Goal: Check status: Check status

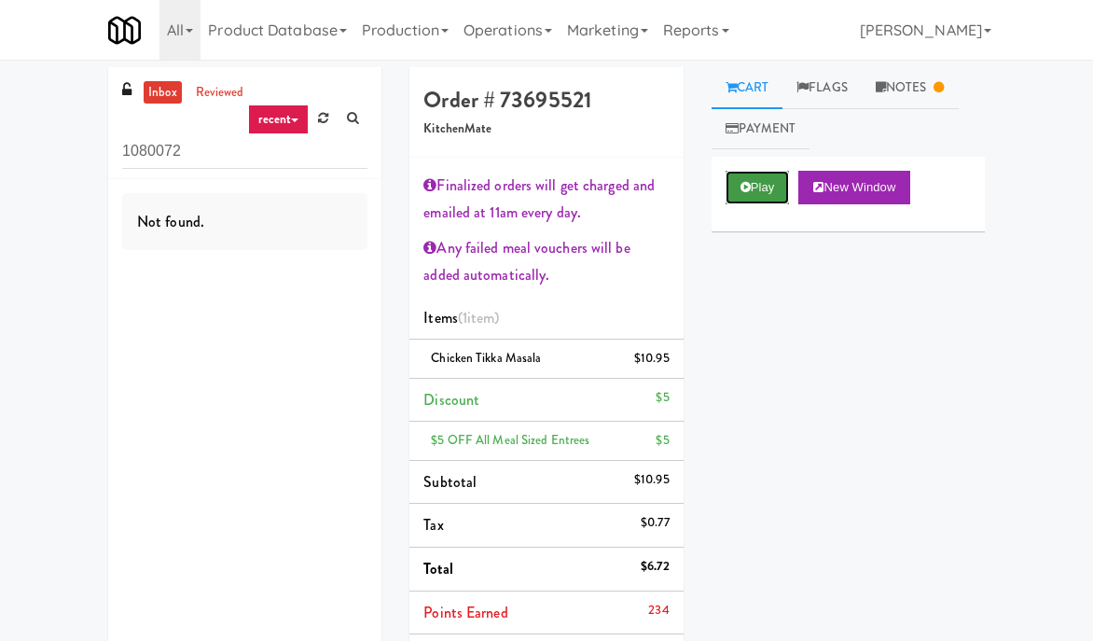
click at [767, 190] on button "Play" at bounding box center [758, 188] width 64 height 34
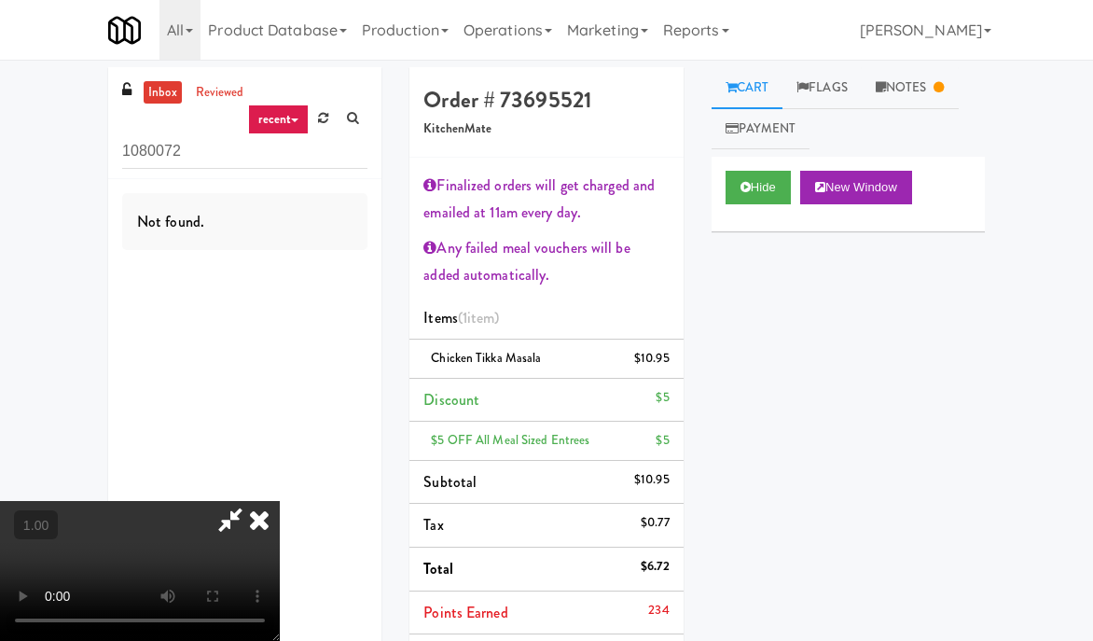
click at [280, 501] on video at bounding box center [140, 571] width 280 height 140
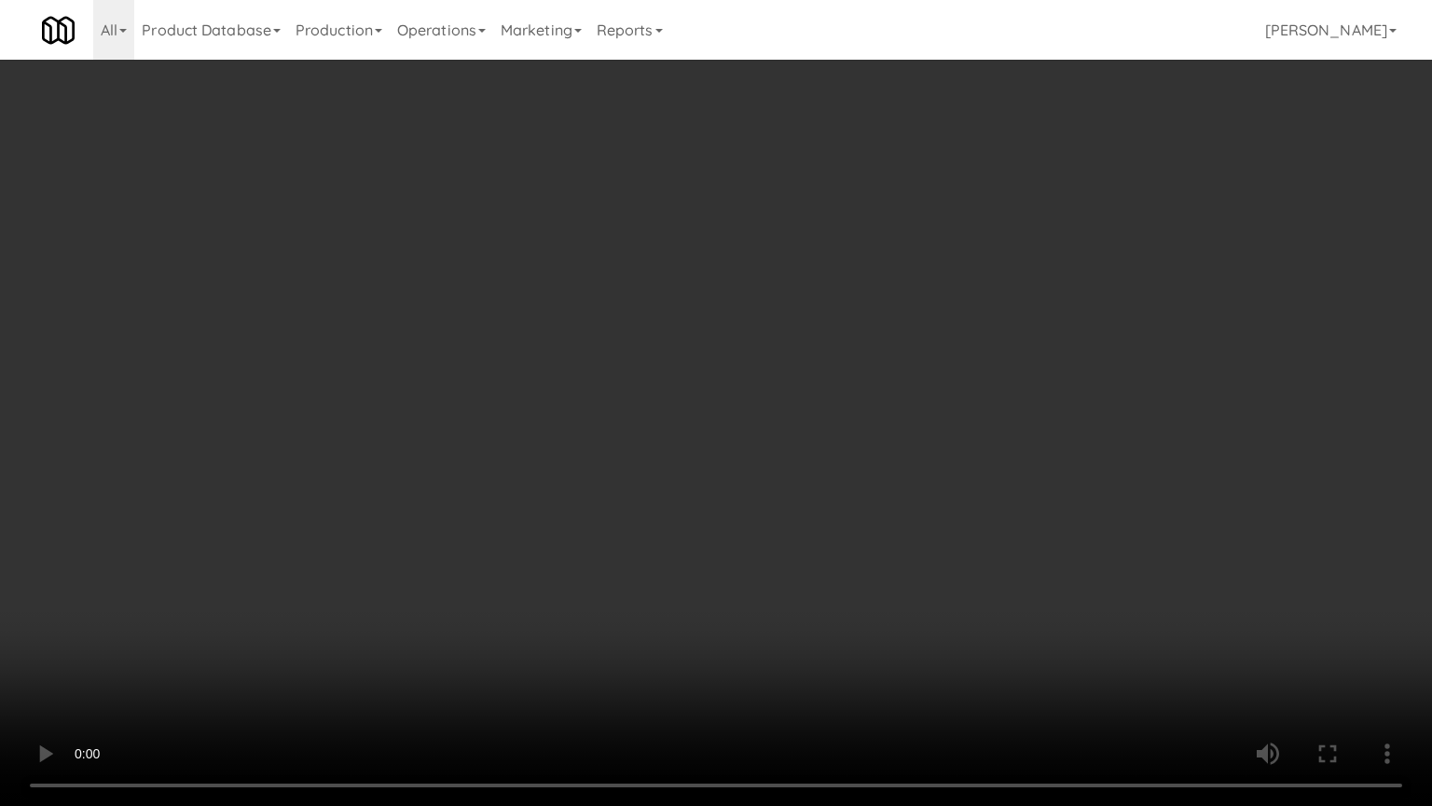
click at [709, 334] on video at bounding box center [716, 403] width 1432 height 806
click at [686, 422] on video at bounding box center [716, 403] width 1432 height 806
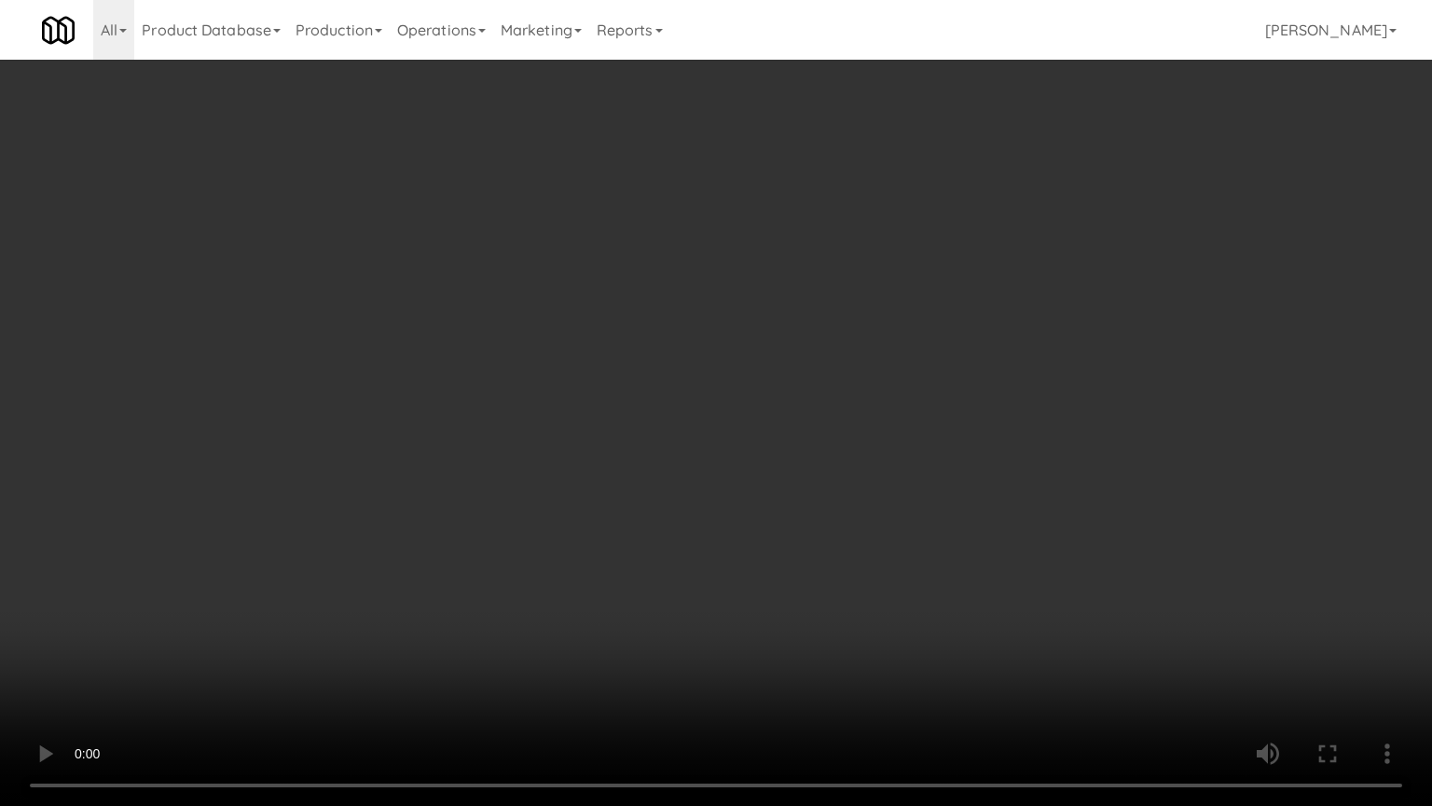
click at [686, 422] on video at bounding box center [716, 403] width 1432 height 806
click at [546, 391] on video at bounding box center [716, 403] width 1432 height 806
click at [676, 414] on video at bounding box center [716, 403] width 1432 height 806
click at [728, 470] on video at bounding box center [716, 403] width 1432 height 806
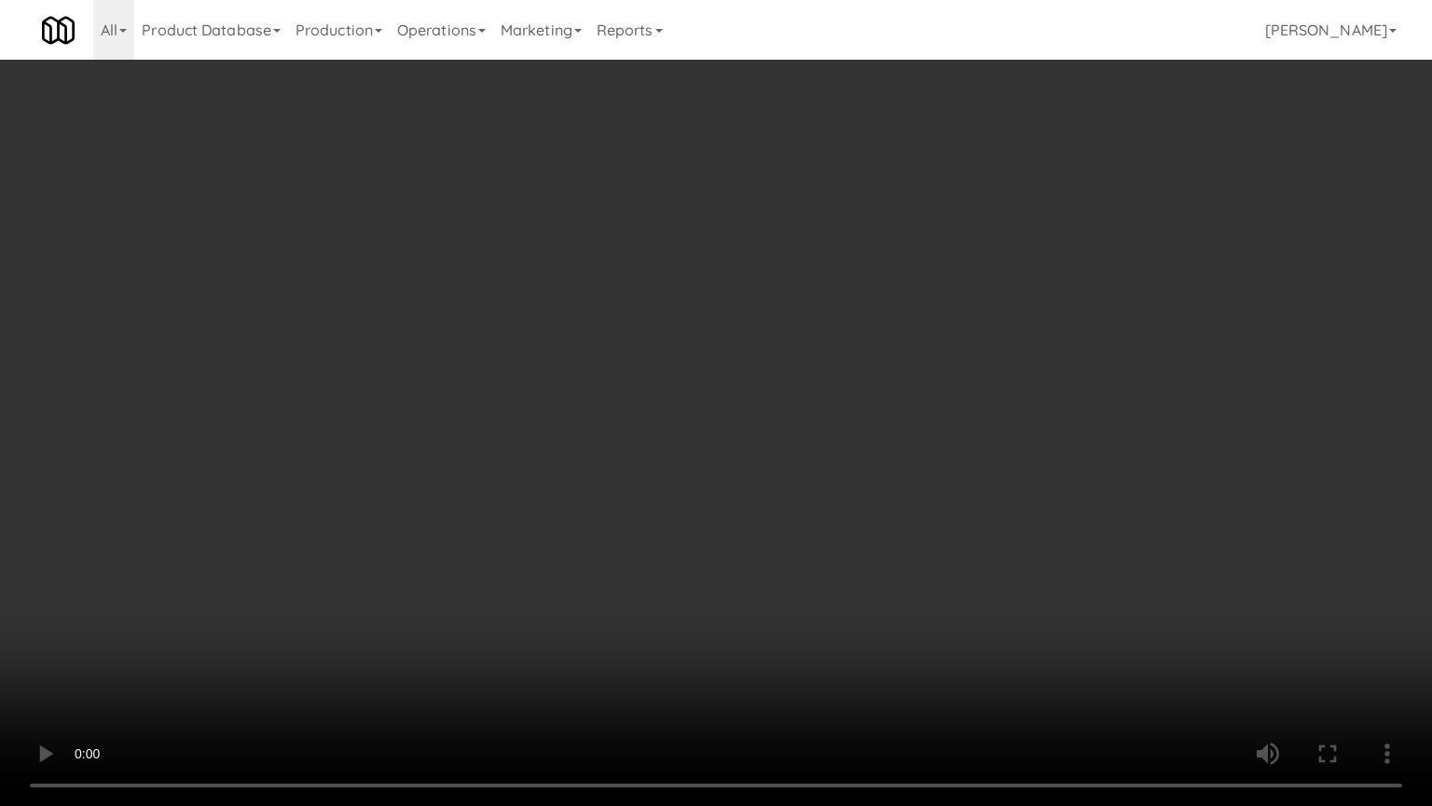
click at [728, 470] on video at bounding box center [716, 403] width 1432 height 806
click at [761, 508] on video at bounding box center [716, 403] width 1432 height 806
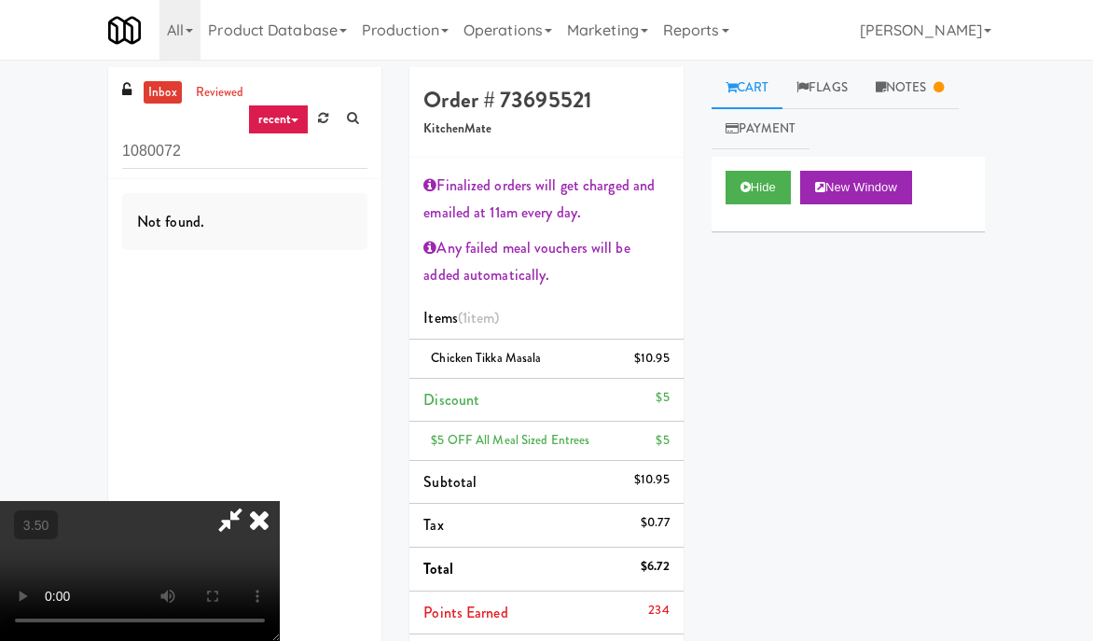
click at [280, 501] on icon at bounding box center [259, 519] width 41 height 37
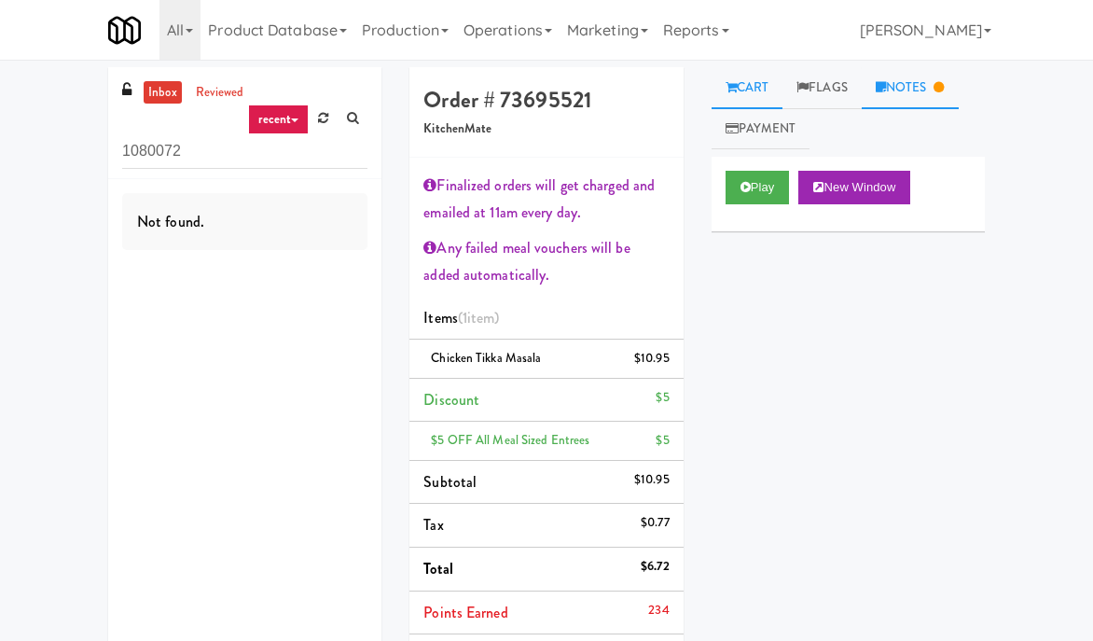
click at [903, 90] on link "Notes" at bounding box center [910, 88] width 97 height 42
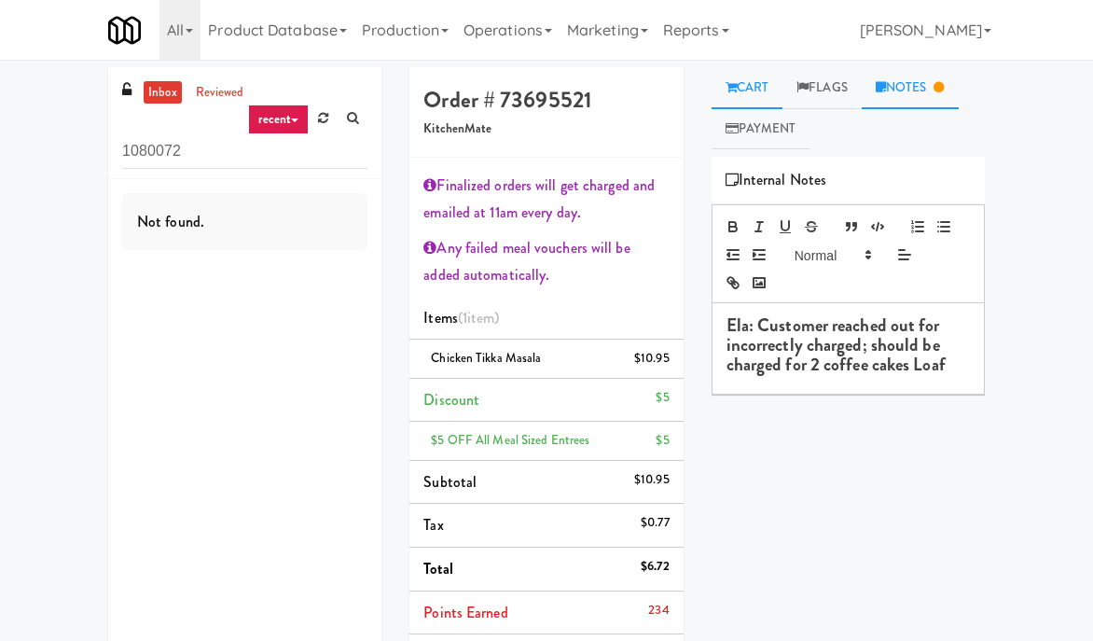
click at [765, 83] on link "Cart" at bounding box center [748, 88] width 72 height 42
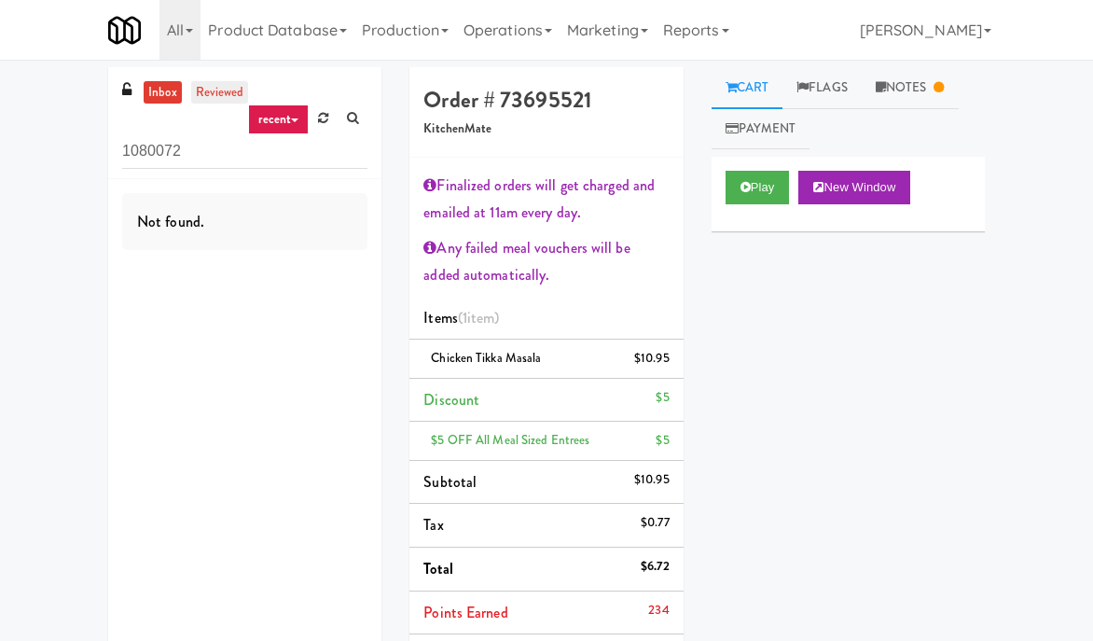
click at [211, 86] on link "reviewed" at bounding box center [220, 92] width 58 height 23
